Goal: Task Accomplishment & Management: Manage account settings

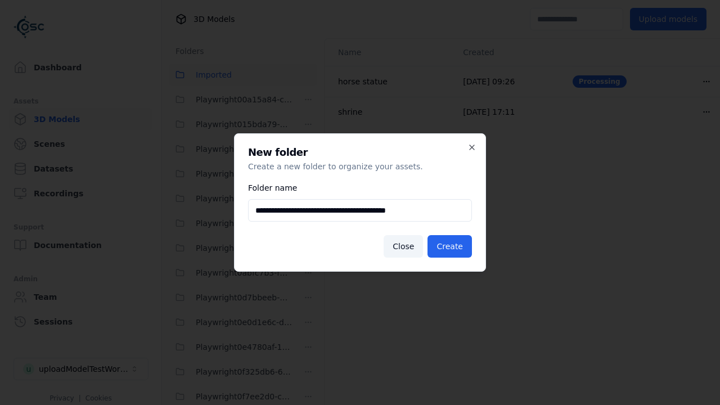
scroll to position [2919, 0]
type input "**********"
click at [451, 246] on button "Create" at bounding box center [449, 246] width 44 height 22
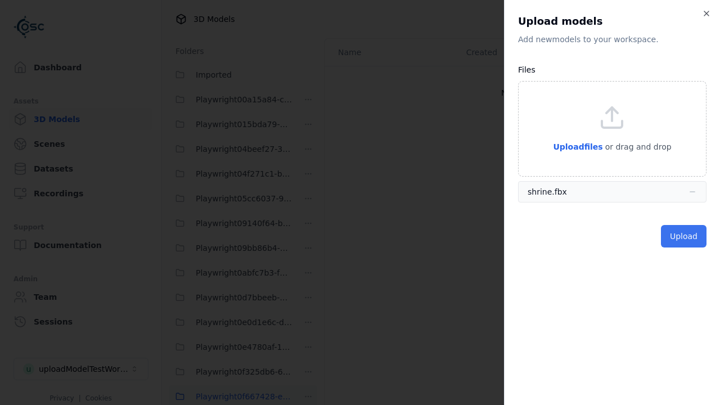
click at [685, 236] on button "Upload" at bounding box center [684, 236] width 46 height 22
